Goal: Find specific page/section: Find specific page/section

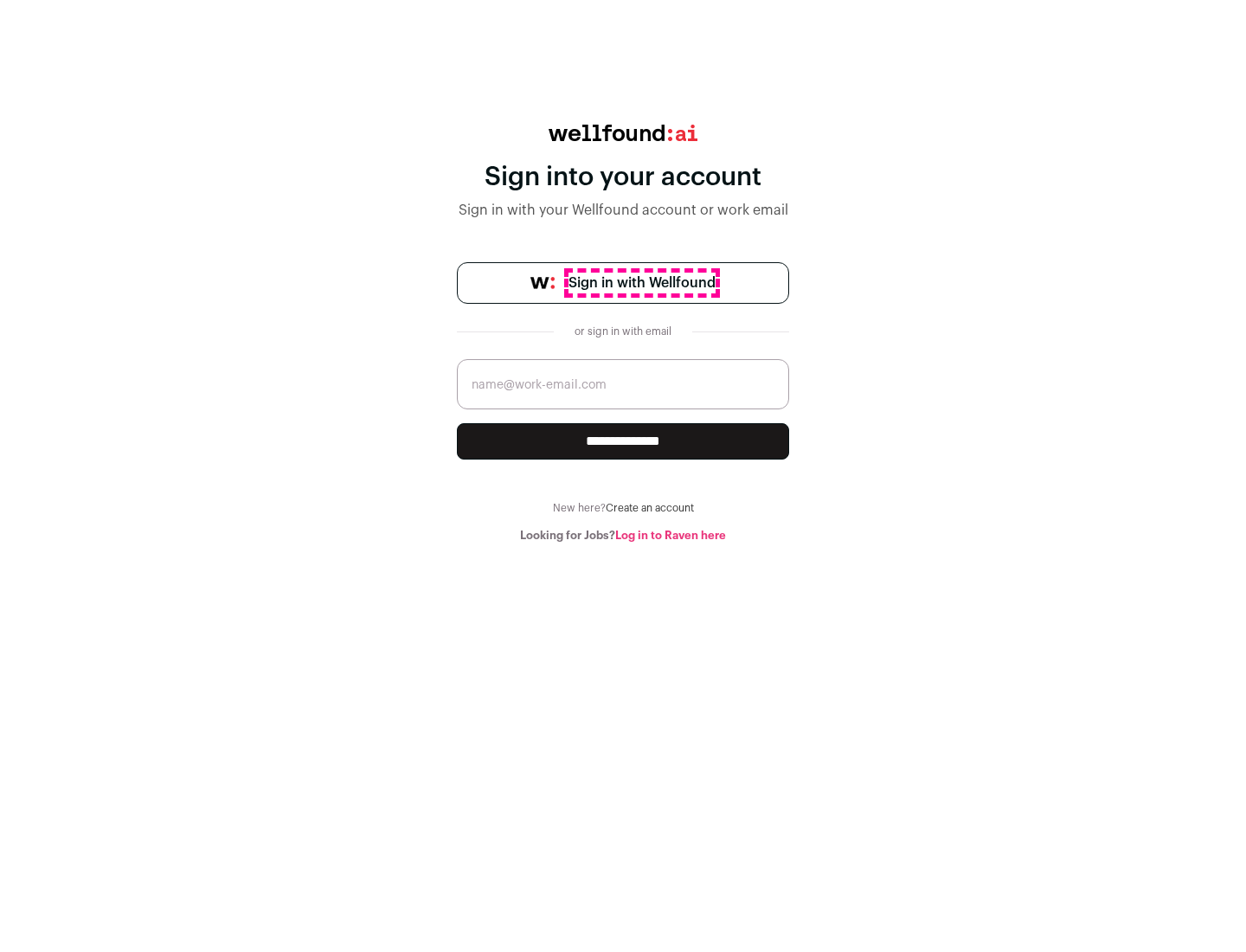
click at [641, 283] on span "Sign in with Wellfound" at bounding box center [641, 283] width 147 height 21
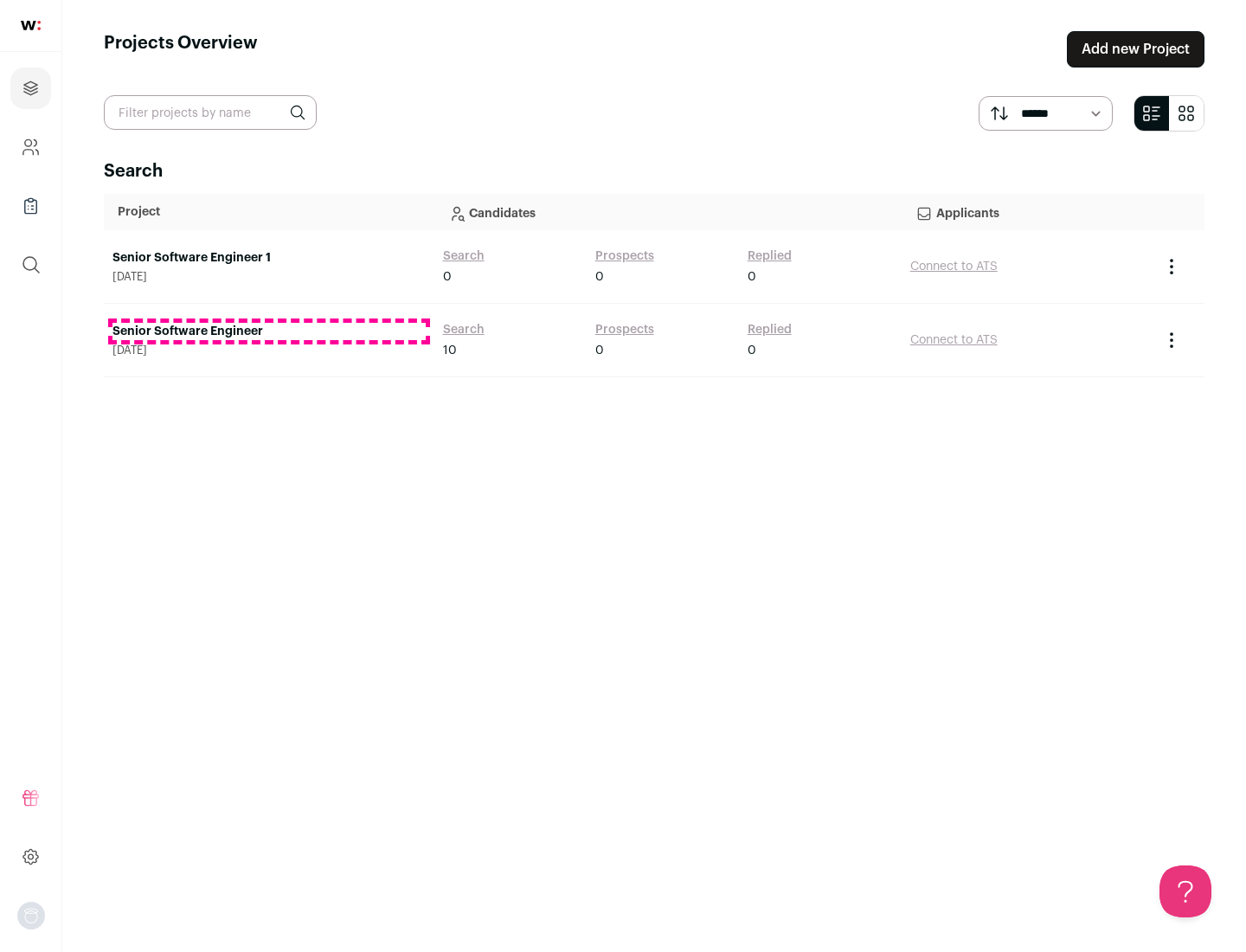
click at [268, 332] on link "Senior Software Engineer" at bounding box center [269, 332] width 313 height 18
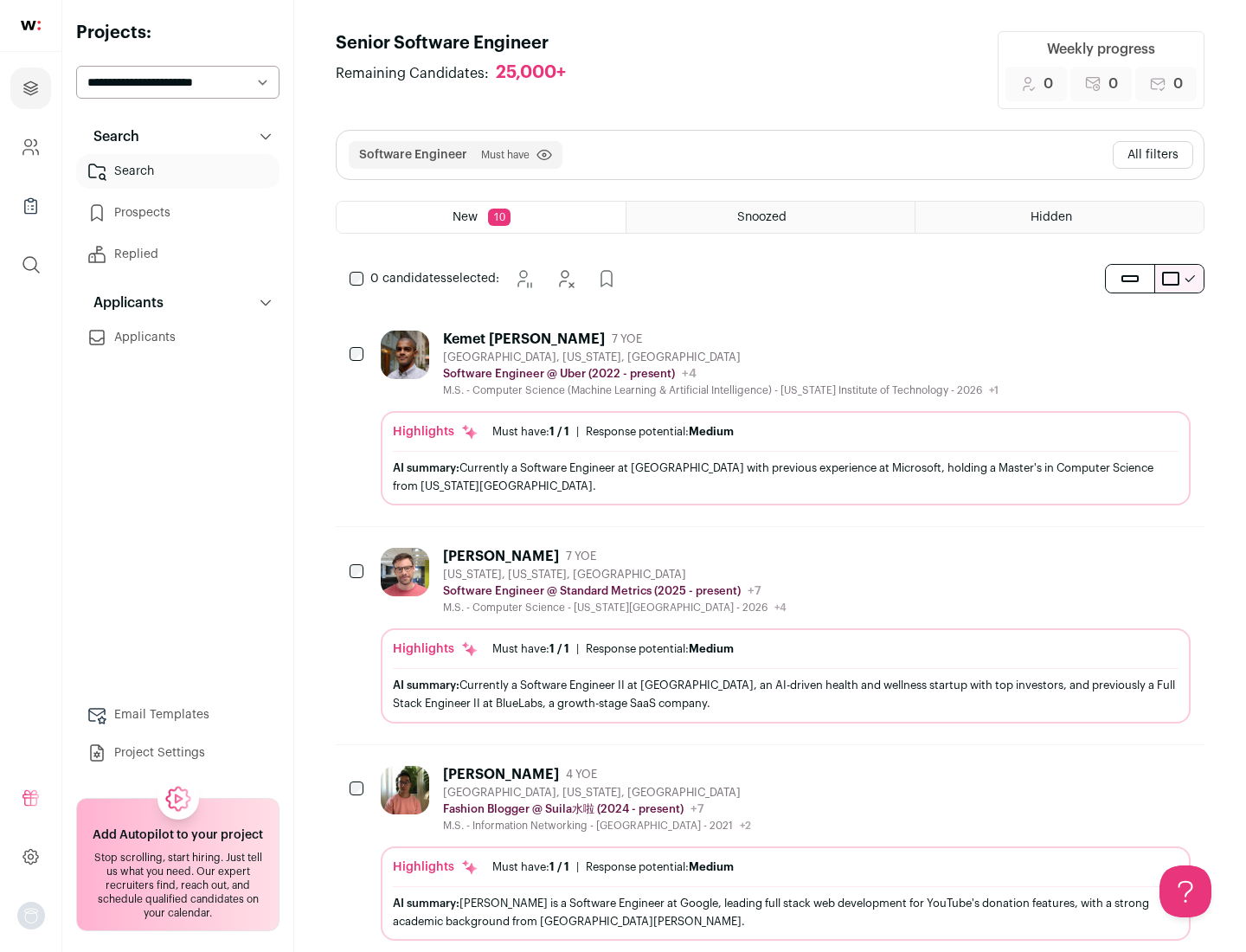
click at [770, 417] on div "Highlights Must have: 1 / 1 How many must haves have been fulfilled? | Response…" at bounding box center [786, 458] width 810 height 95
